Goal: Use online tool/utility: Utilize a website feature to perform a specific function

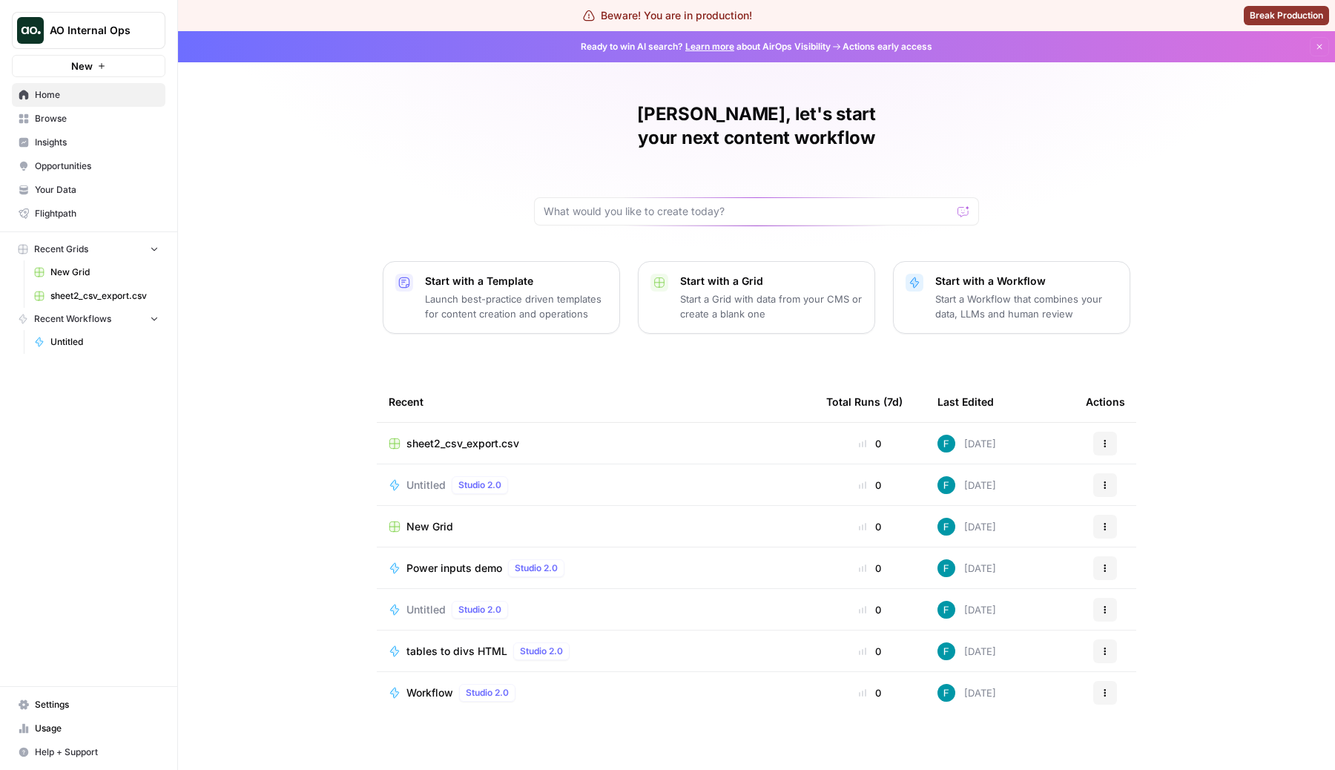
click at [116, 17] on button "AO Internal Ops" at bounding box center [88, 30] width 153 height 37
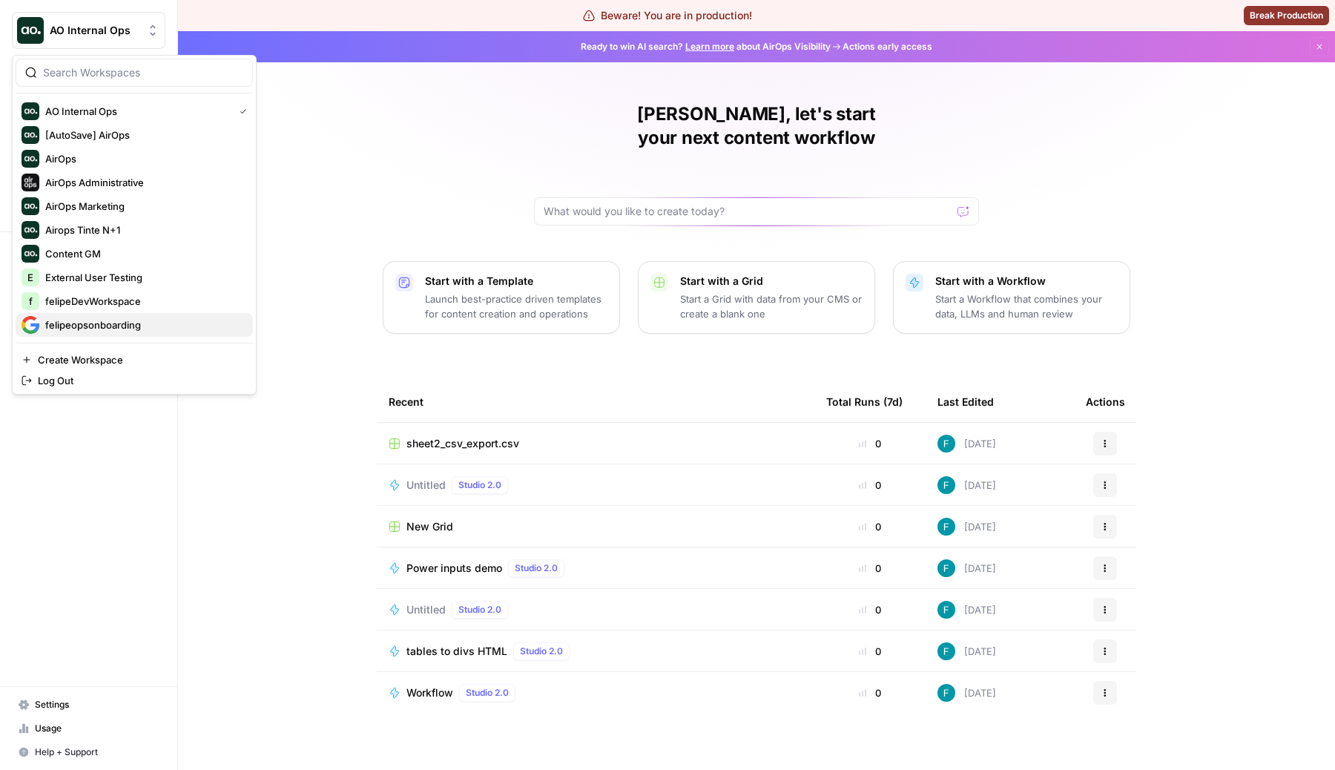
click at [119, 328] on span "felipeopsonboarding" at bounding box center [143, 324] width 196 height 15
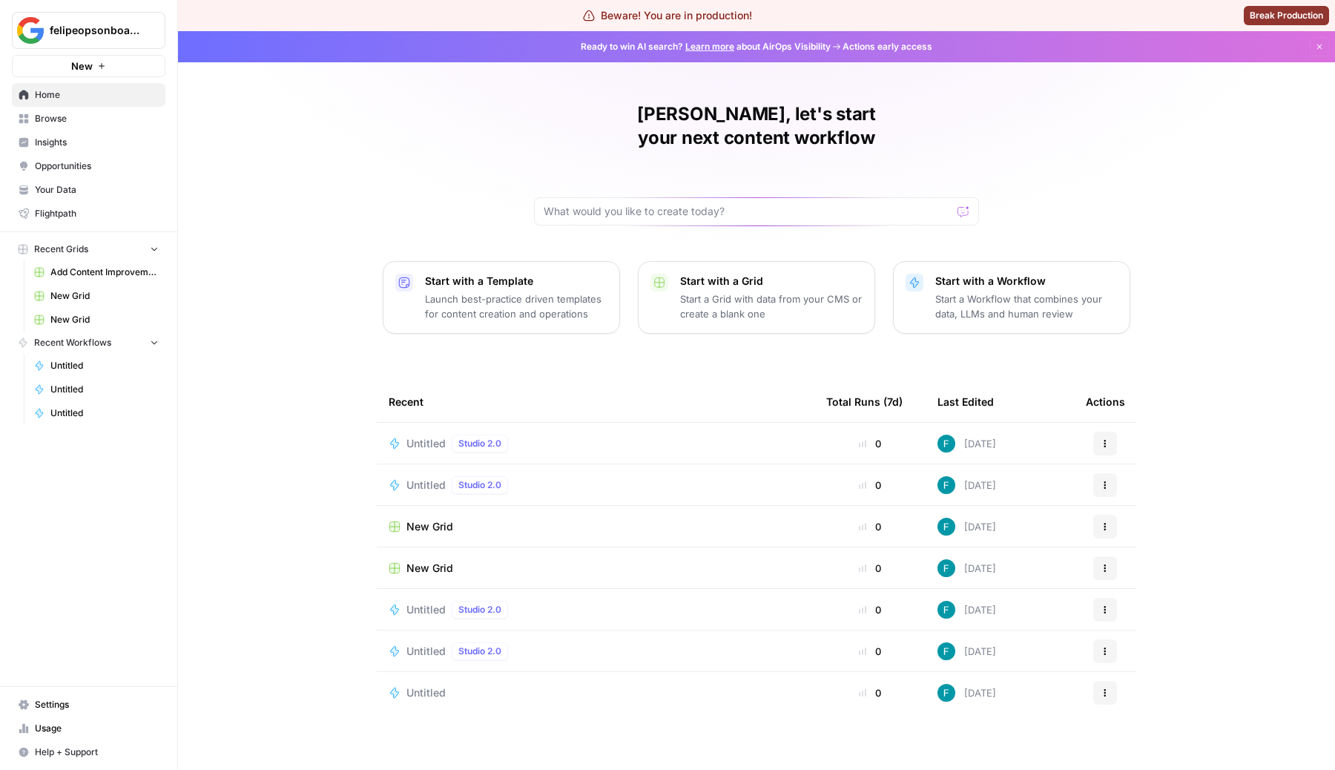
click at [590, 435] on div "Untitled Studio 2.0" at bounding box center [596, 444] width 414 height 18
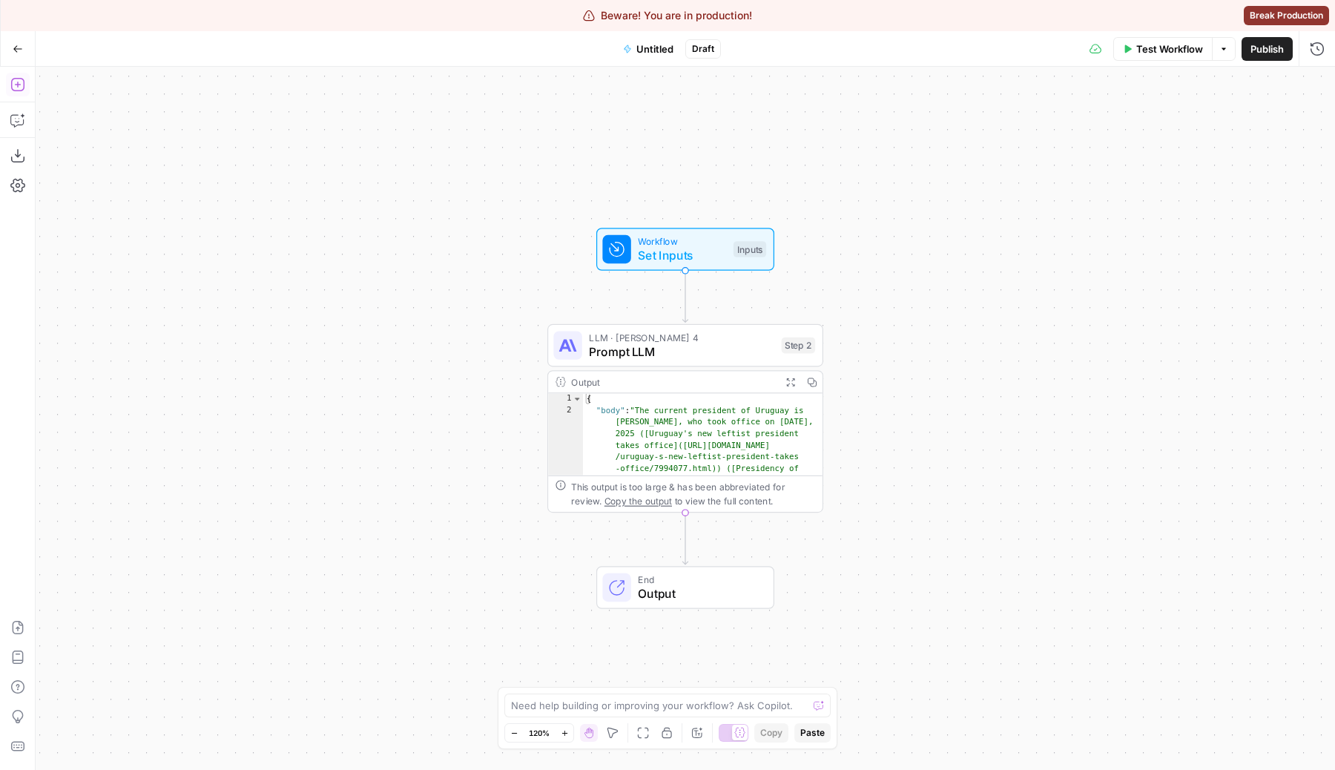
click at [19, 77] on icon "button" at bounding box center [17, 84] width 15 height 15
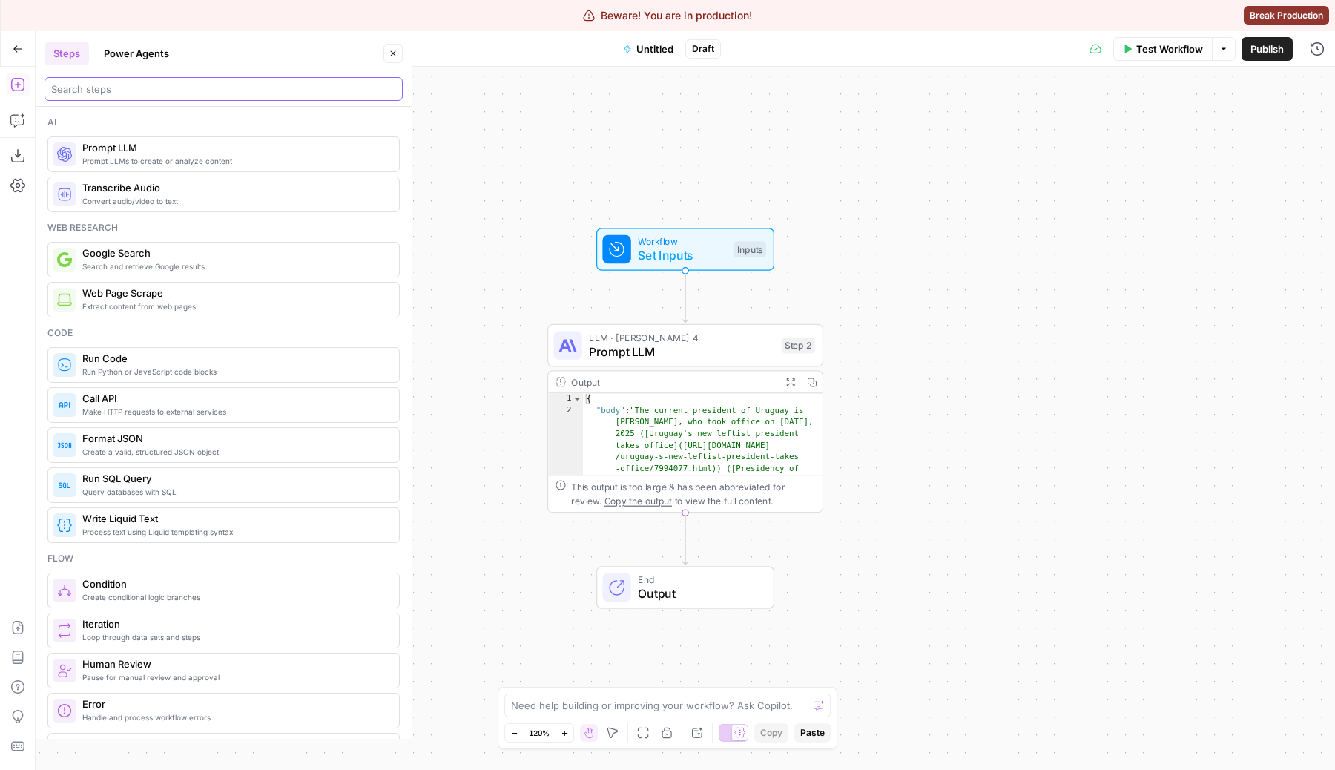
click at [95, 82] on input "search" at bounding box center [223, 89] width 345 height 15
paste input "onvert content format"
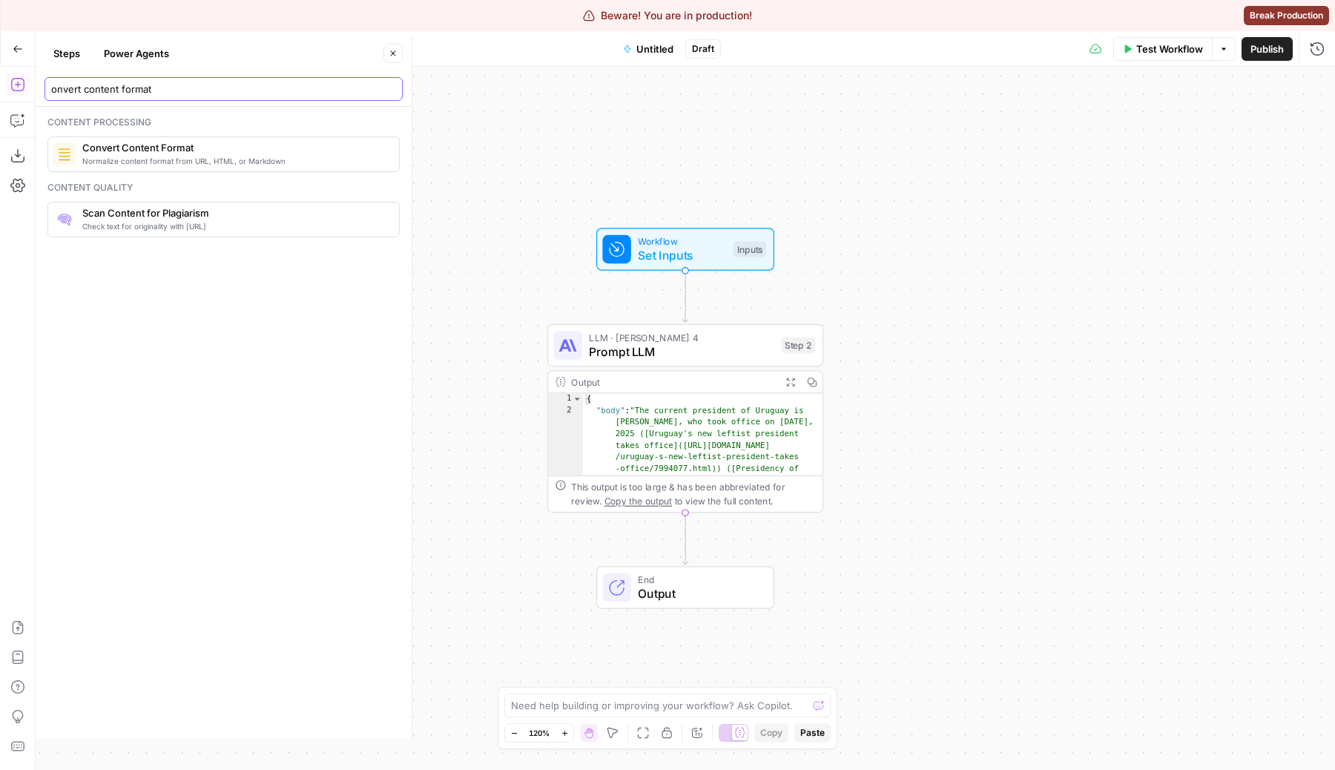
type input "onvert content format"
click at [145, 154] on div "Normalize content format from URL, HTML, or Markdown Convert Content Format" at bounding box center [234, 154] width 305 height 25
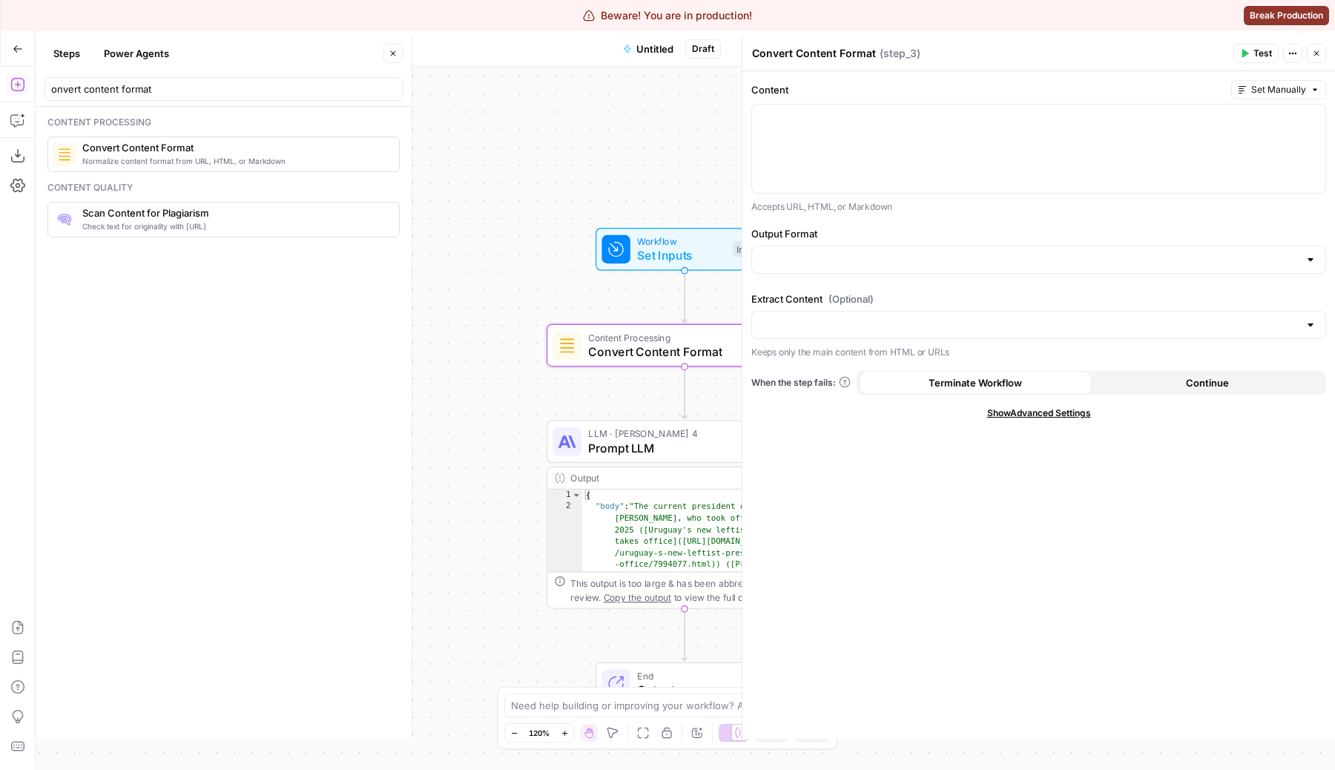
click at [611, 160] on div "Workflow Set Inputs Inputs Content Processing Convert Content Format Step 3 LLM…" at bounding box center [685, 418] width 1299 height 703
click at [396, 59] on button "Close" at bounding box center [392, 53] width 19 height 19
drag, startPoint x: 595, startPoint y: 196, endPoint x: 355, endPoint y: 213, distance: 240.1
click at [355, 213] on div "Workflow Set Inputs Inputs Content Processing Convert Content Format Step 3 LLM…" at bounding box center [685, 418] width 1299 height 703
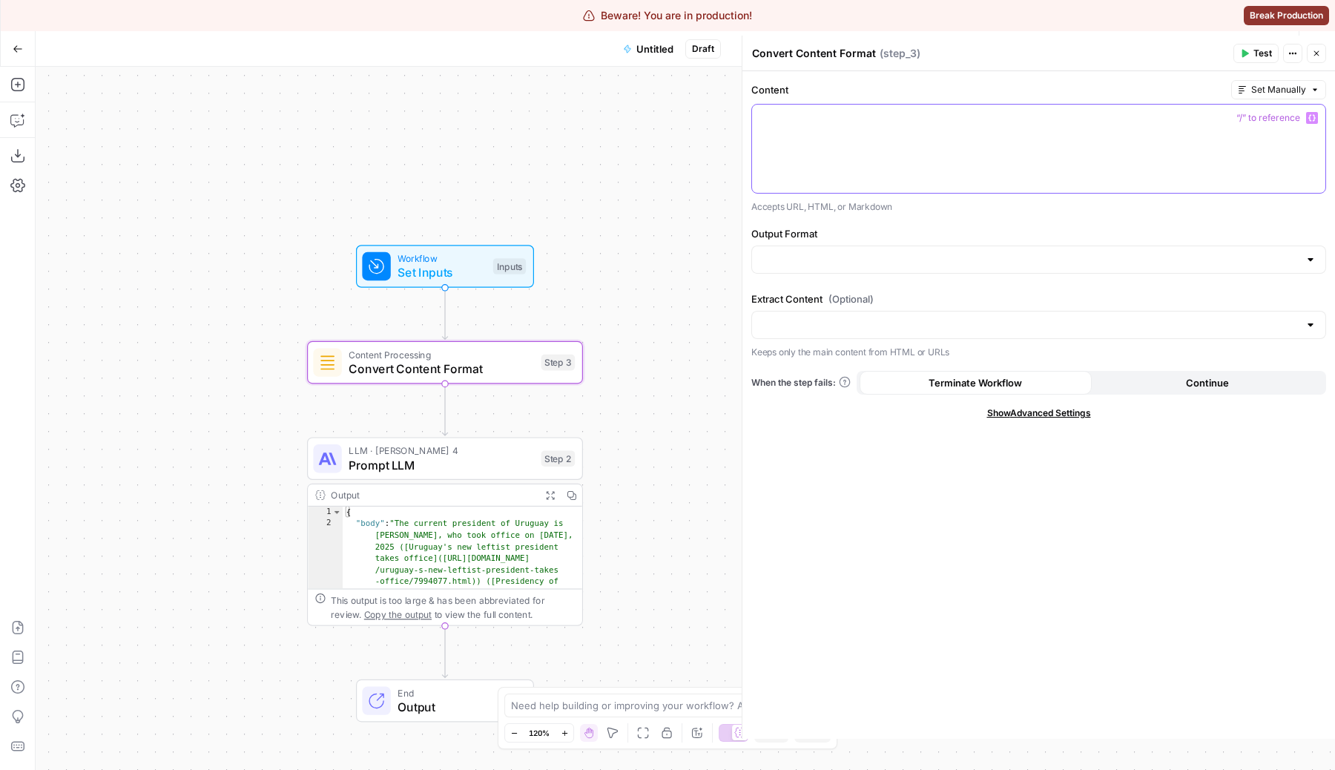
click at [809, 159] on div at bounding box center [1038, 149] width 573 height 88
click at [902, 262] on input "Output Format" at bounding box center [1030, 259] width 538 height 15
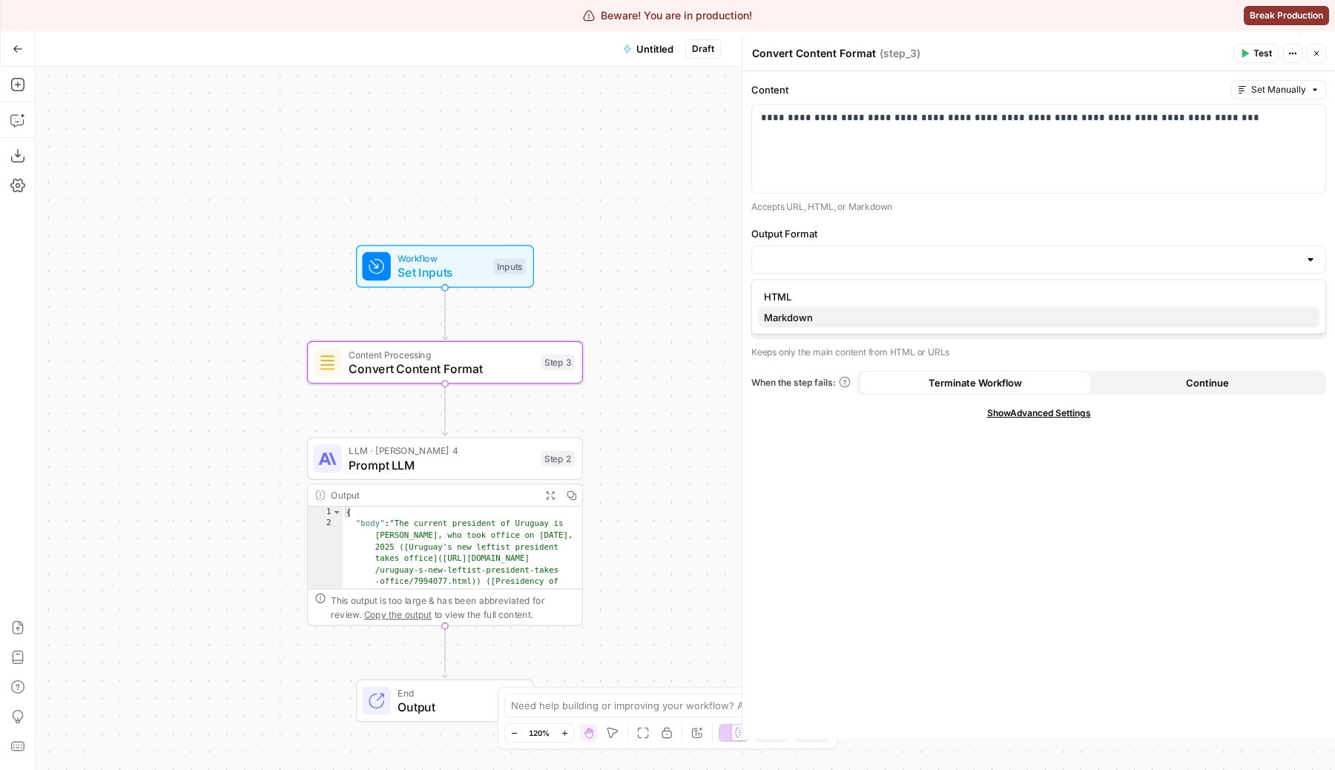
drag, startPoint x: 891, startPoint y: 292, endPoint x: 891, endPoint y: 317, distance: 25.2
click at [891, 317] on div "HTML Markdown" at bounding box center [1038, 307] width 575 height 55
click at [891, 317] on span "Markdown" at bounding box center [1036, 317] width 544 height 15
type input "Markdown"
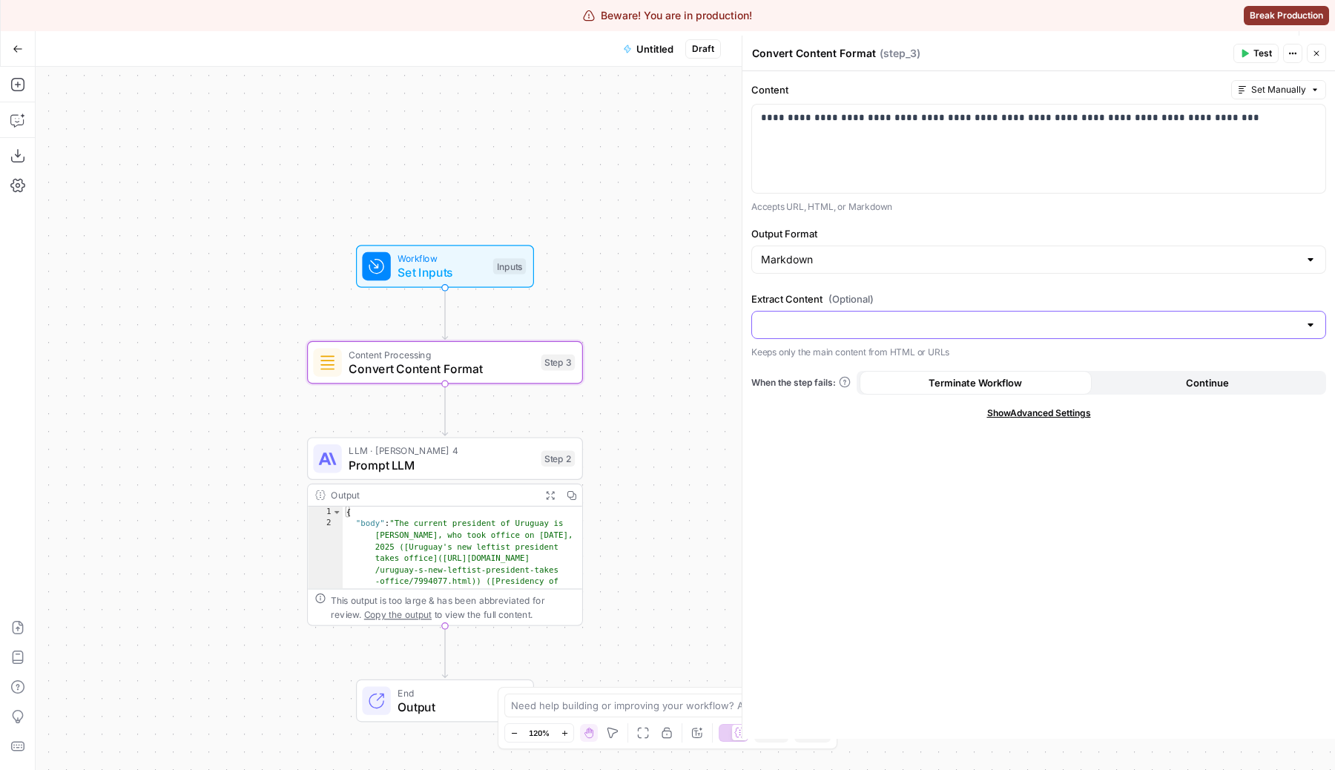
click at [891, 317] on input "Extract Content (Optional)" at bounding box center [1030, 324] width 538 height 15
click at [859, 354] on span "Yes" at bounding box center [1036, 361] width 544 height 15
type input "Yes"
click at [1247, 56] on icon "button" at bounding box center [1244, 53] width 9 height 9
